Goal: Task Accomplishment & Management: Manage account settings

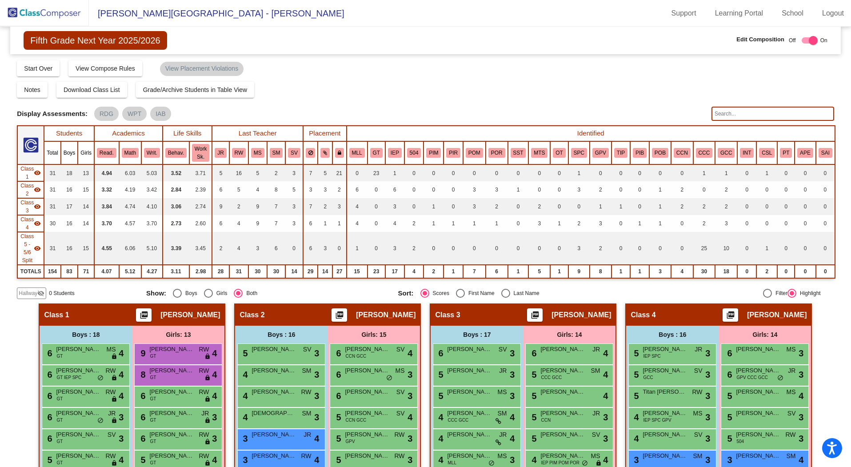
scroll to position [134, 0]
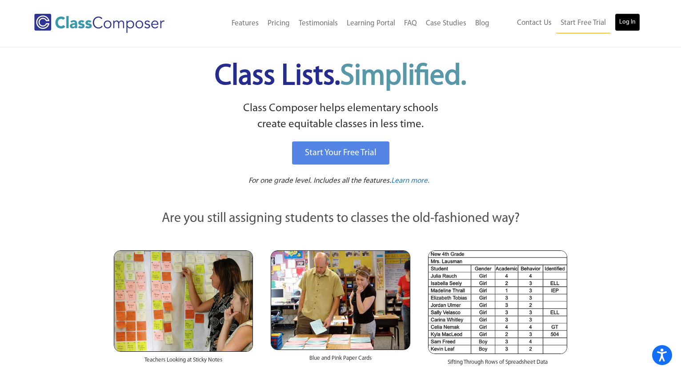
click at [621, 24] on link "Log In" at bounding box center [627, 22] width 25 height 18
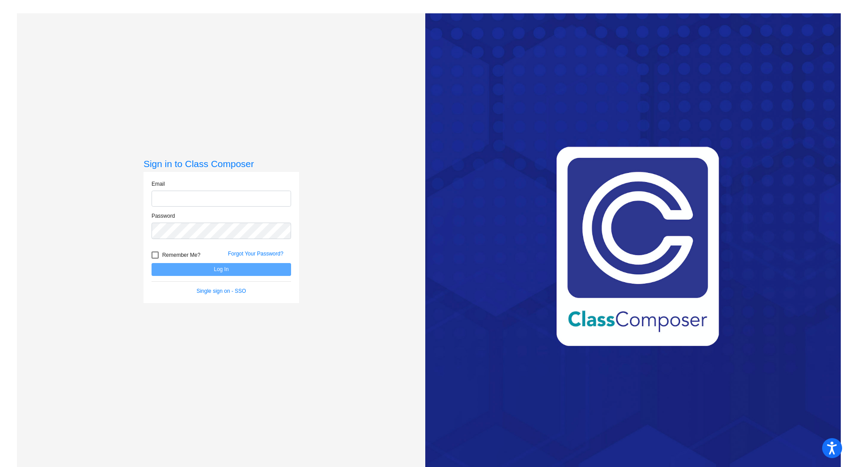
type input "[PERSON_NAME][EMAIL_ADDRESS][PERSON_NAME][DOMAIN_NAME]"
click at [228, 270] on button "Log In" at bounding box center [222, 269] width 140 height 13
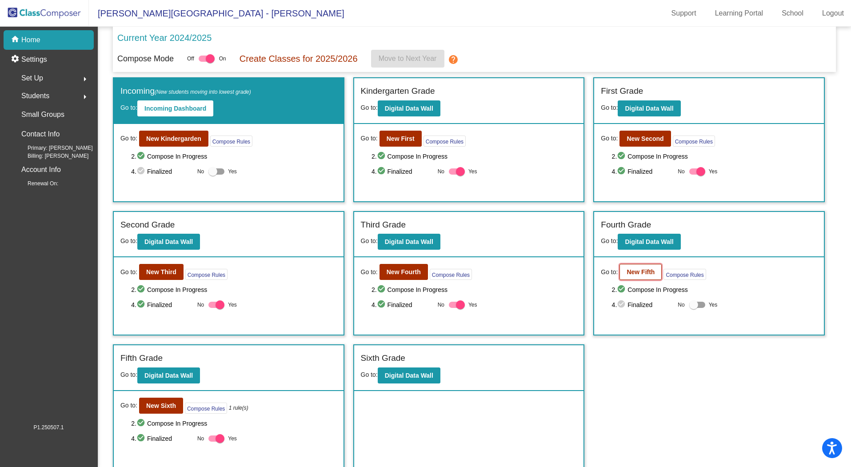
click at [640, 272] on b "New Fifth" at bounding box center [641, 271] width 28 height 7
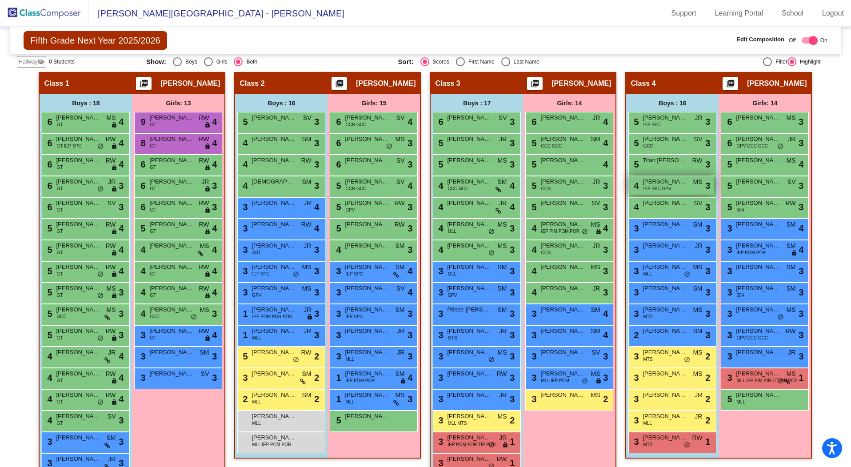
scroll to position [234, 0]
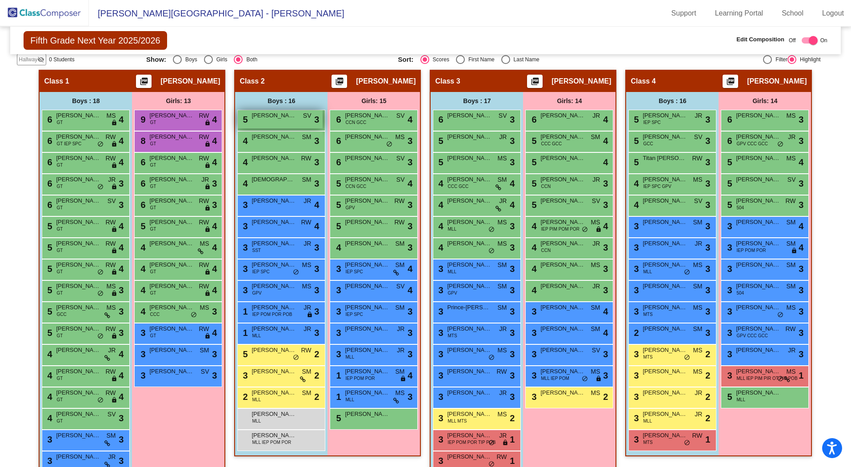
click at [276, 111] on span "Jaxson Echeverria" at bounding box center [274, 115] width 44 height 9
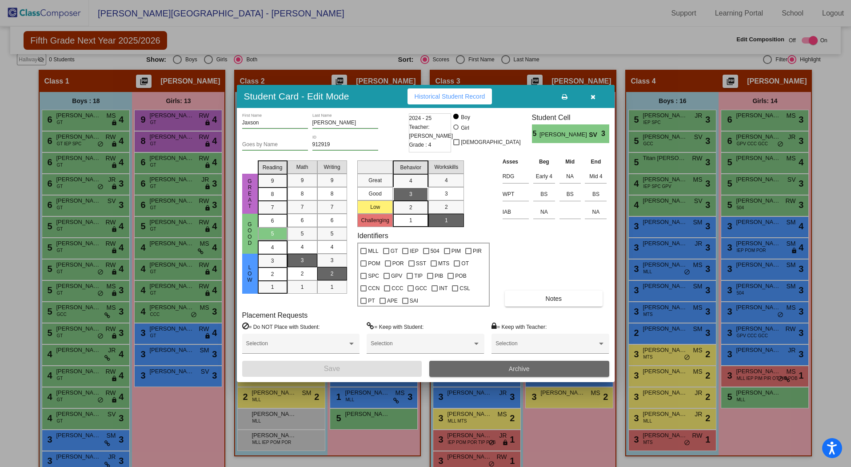
click at [525, 368] on span "Archive" at bounding box center [519, 368] width 21 height 7
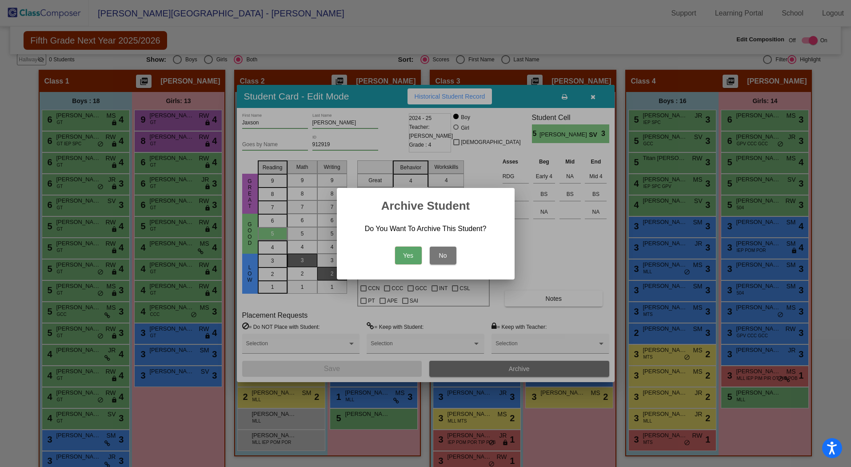
click at [411, 256] on button "Yes" at bounding box center [408, 256] width 27 height 18
